Goal: Task Accomplishment & Management: Use online tool/utility

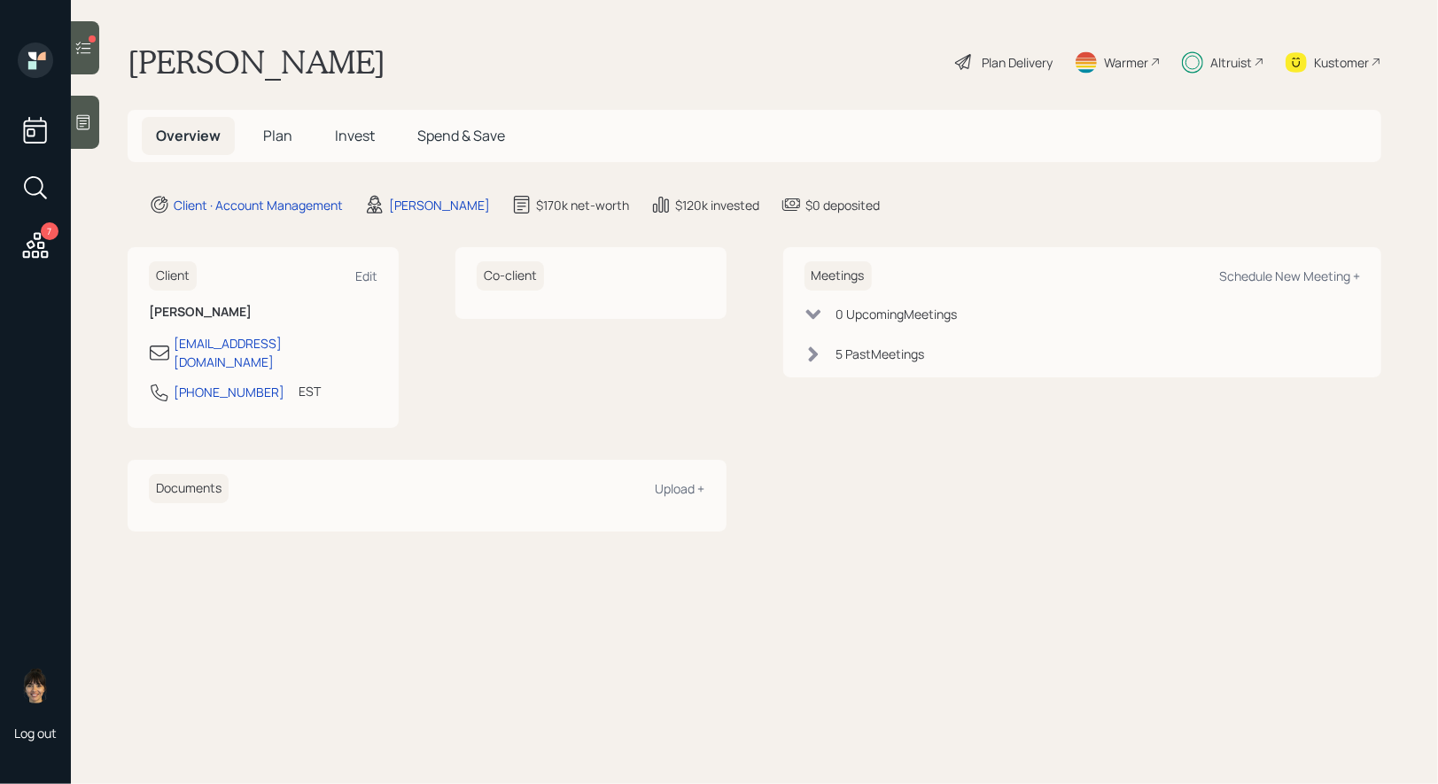
click at [79, 62] on div at bounding box center [85, 47] width 28 height 53
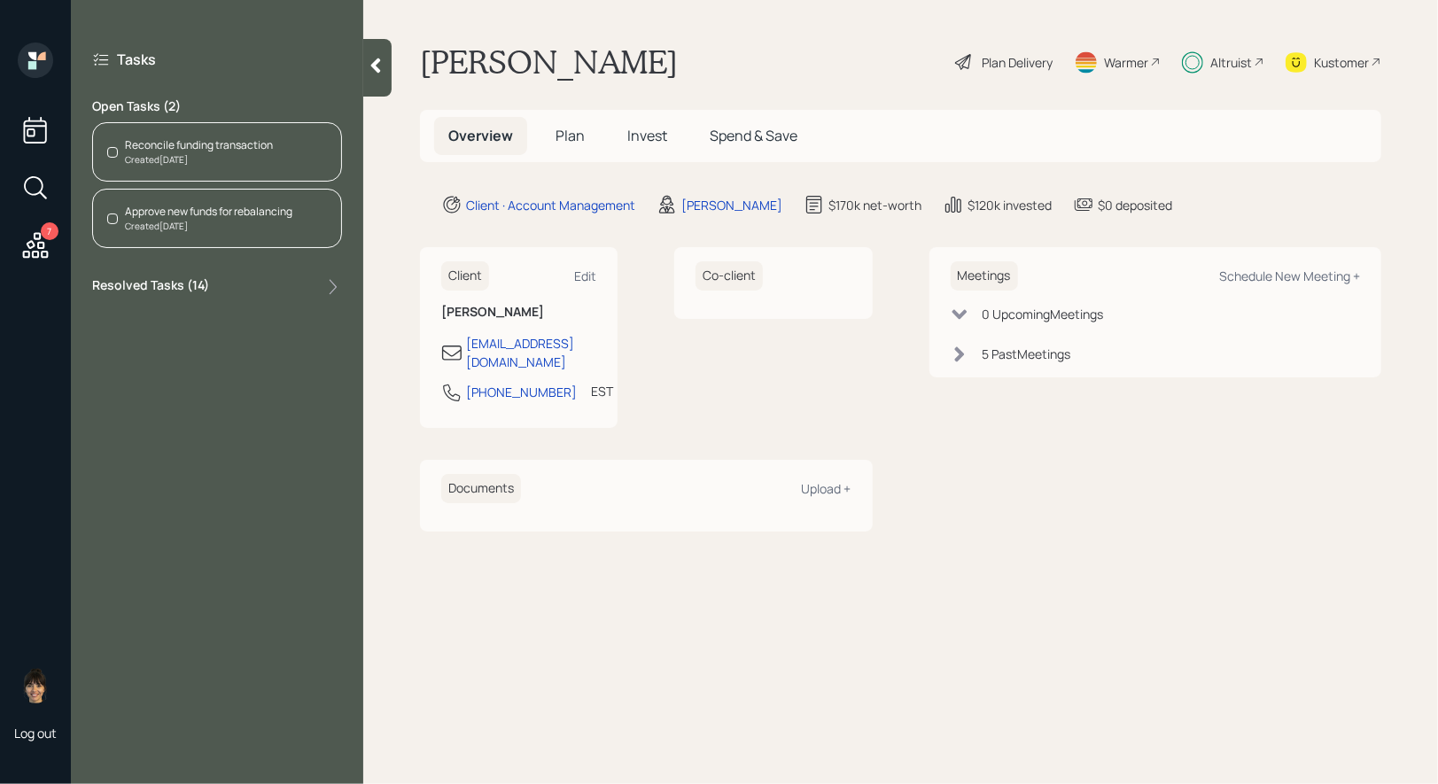
click at [137, 157] on div "Created [DATE]" at bounding box center [199, 159] width 148 height 13
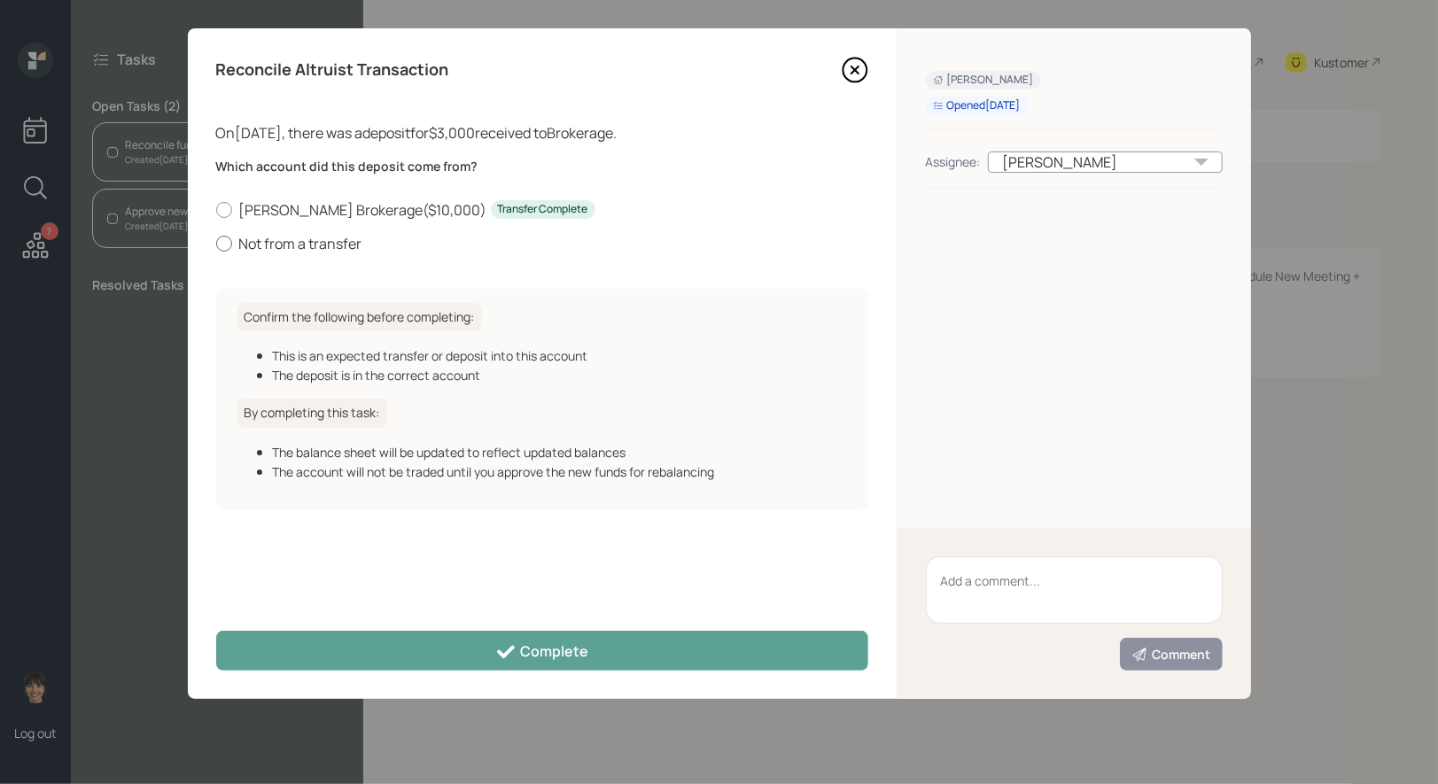
click at [222, 248] on div at bounding box center [224, 244] width 16 height 16
click at [216, 244] on input "Not from a transfer" at bounding box center [215, 243] width 1 height 1
radio input "true"
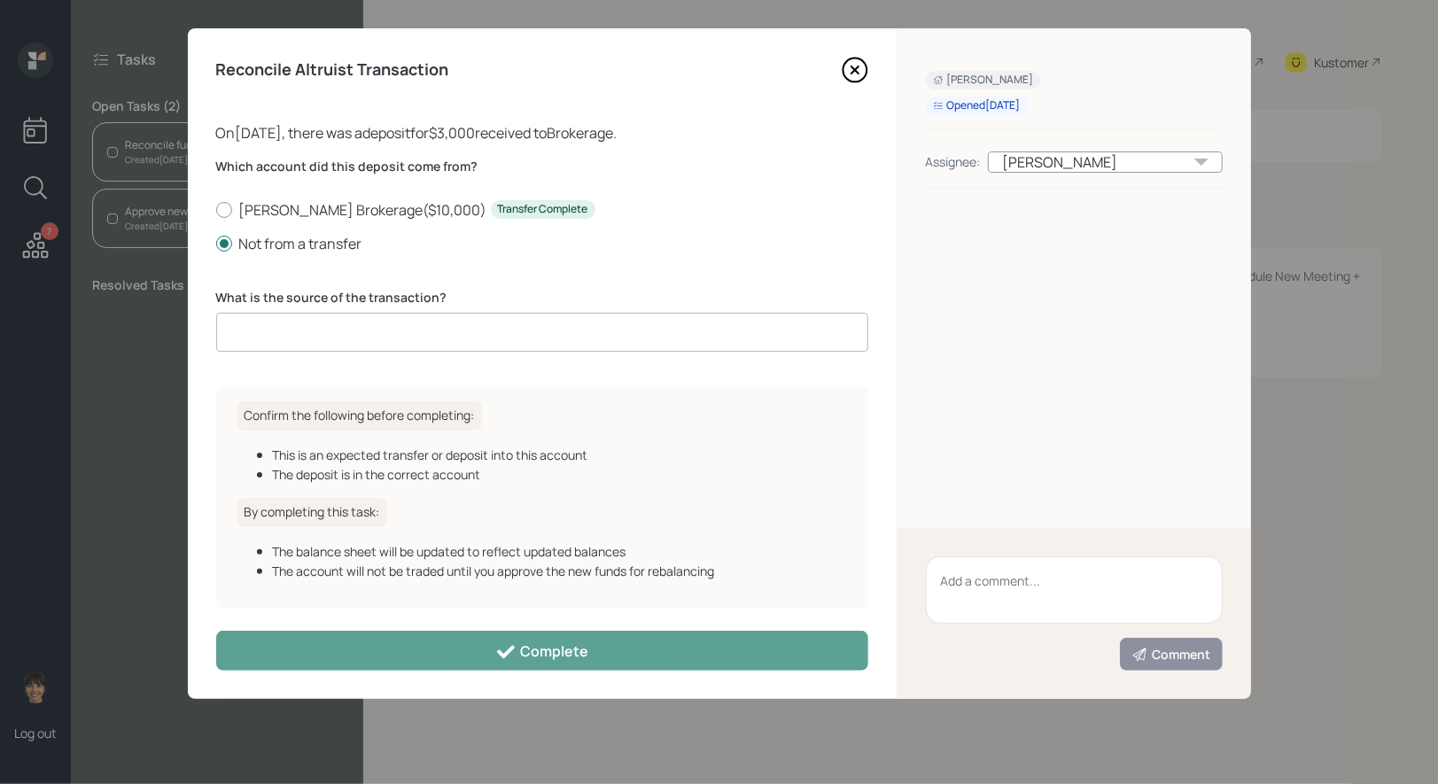
click at [288, 321] on input at bounding box center [542, 332] width 652 height 39
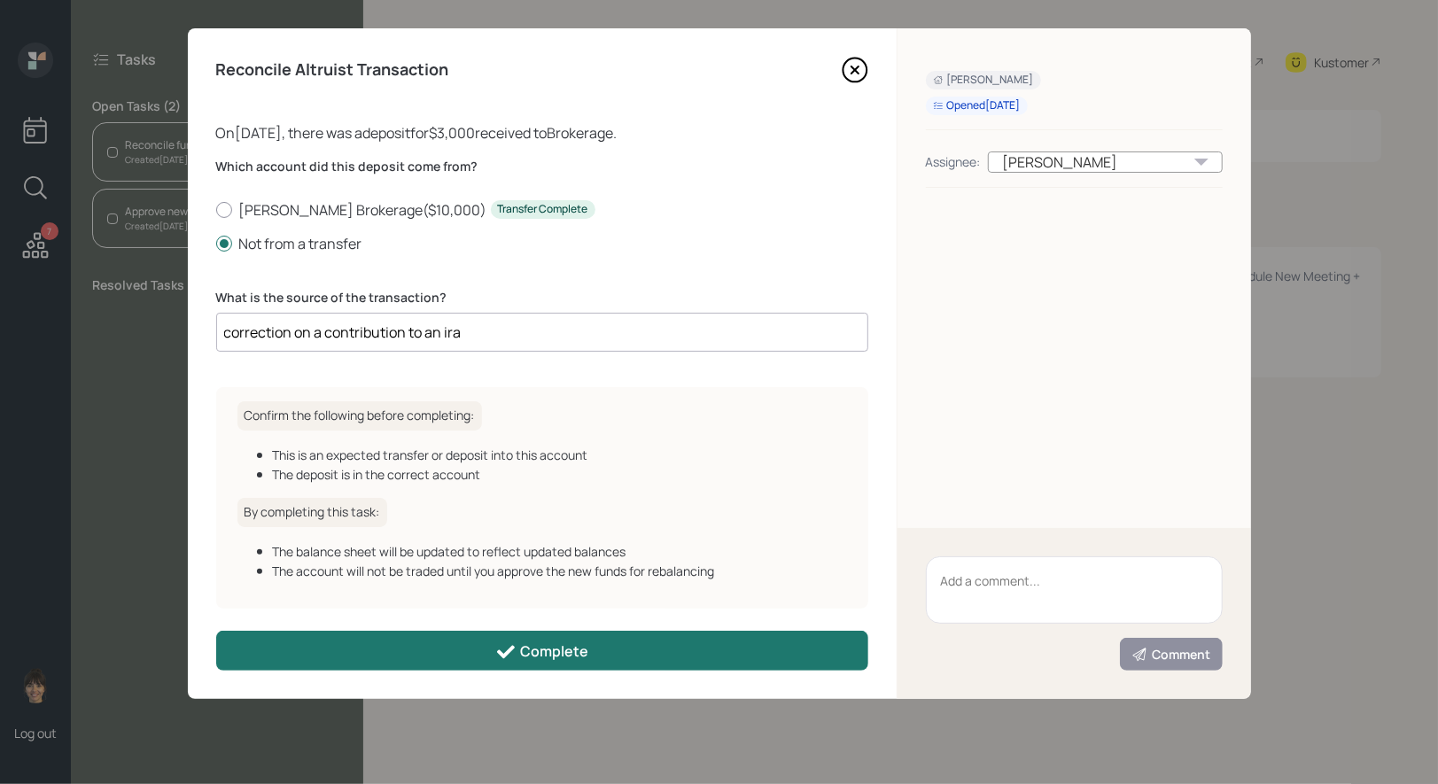
type input "correction on a contribution to an ira"
click at [345, 662] on button "Complete" at bounding box center [542, 651] width 652 height 40
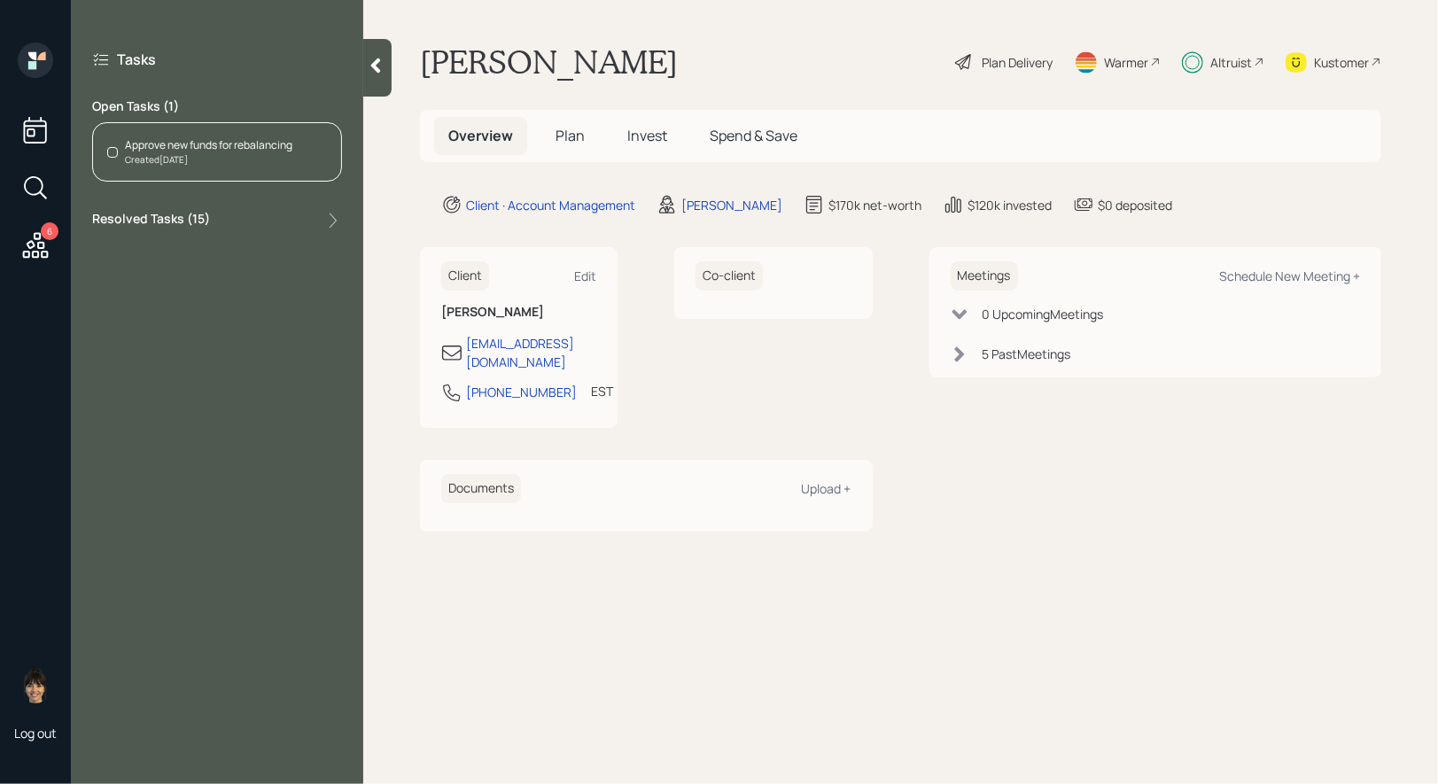
click at [224, 159] on div "Created [DATE]" at bounding box center [208, 159] width 167 height 13
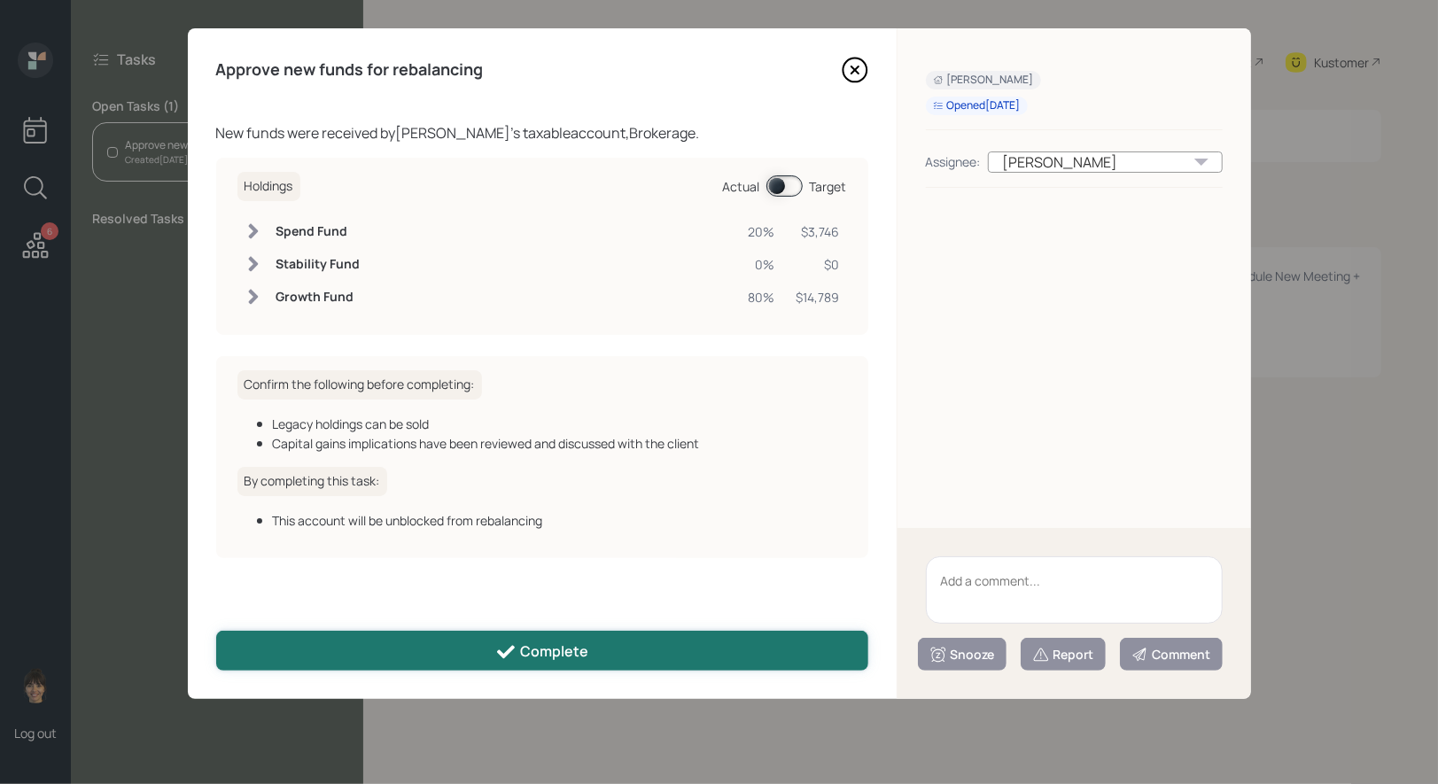
click at [509, 656] on icon at bounding box center [505, 651] width 21 height 21
